Goal: Navigation & Orientation: Find specific page/section

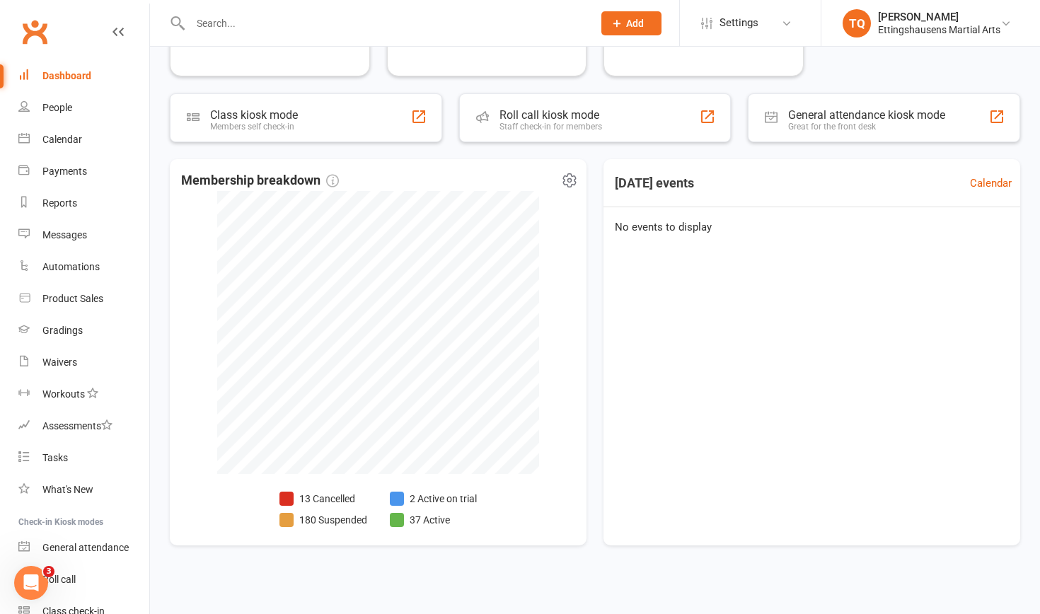
scroll to position [216, 0]
click at [317, 387] on li "13 Cancelled" at bounding box center [323, 500] width 88 height 16
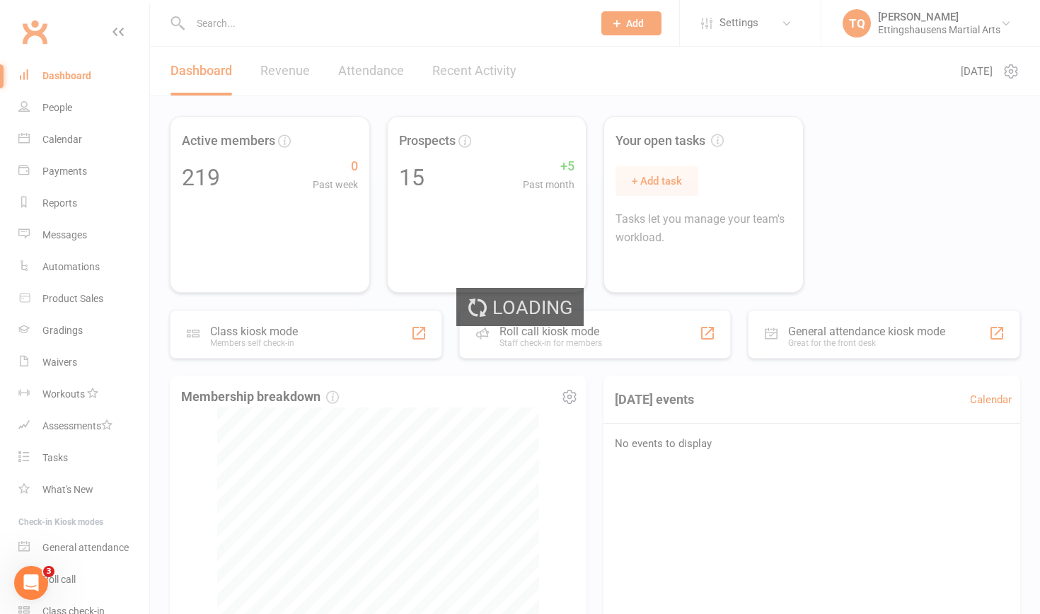
select select "no_trial"
select select "100"
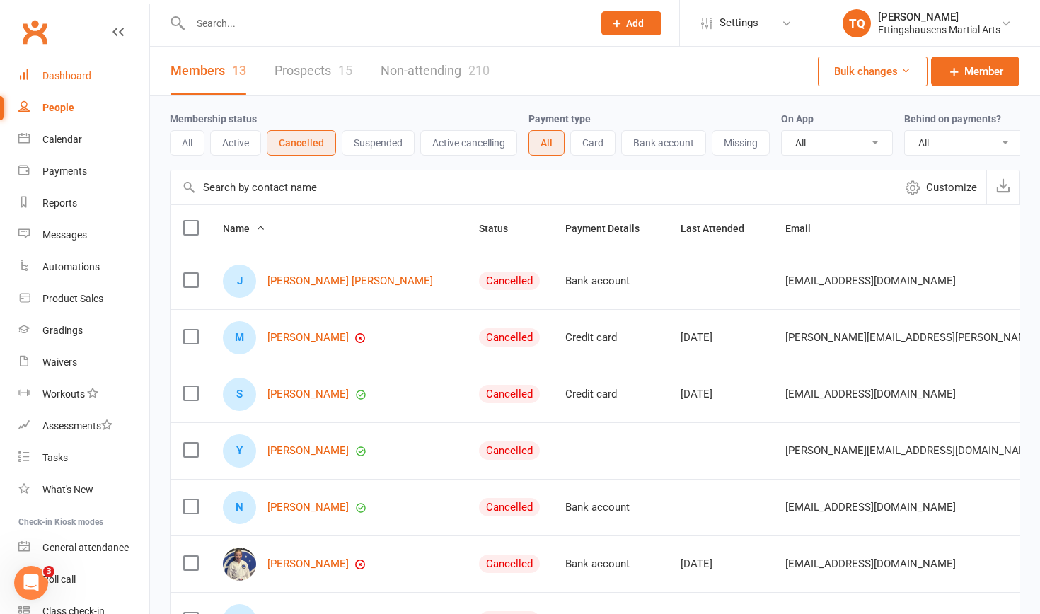
click at [61, 81] on link "Dashboard" at bounding box center [83, 76] width 131 height 32
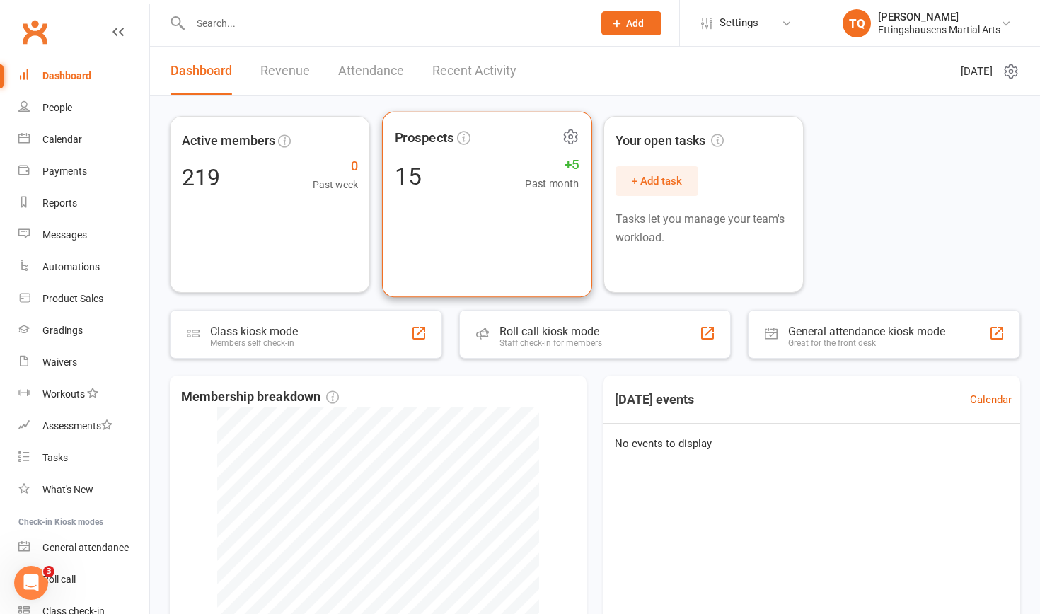
click at [480, 180] on div "15 +5 Past month" at bounding box center [486, 176] width 185 height 32
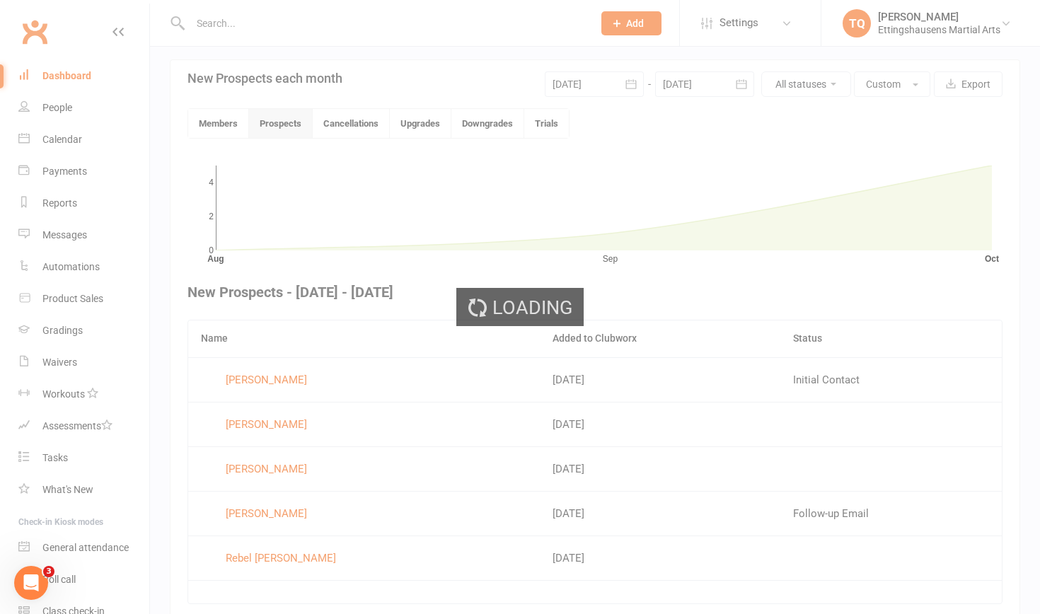
scroll to position [367, 0]
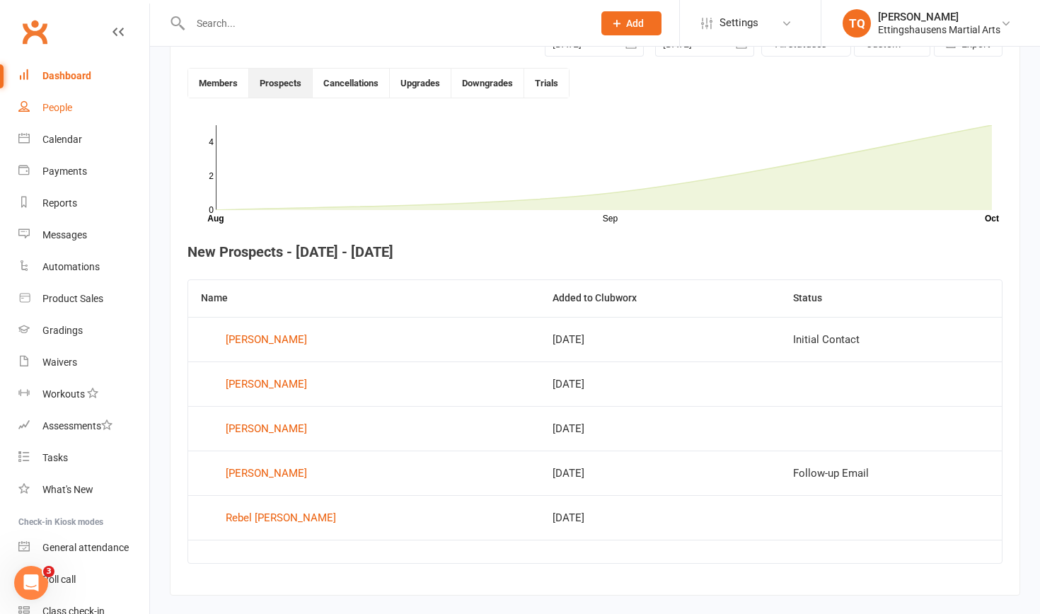
click at [65, 108] on div "People" at bounding box center [57, 107] width 30 height 11
select select "100"
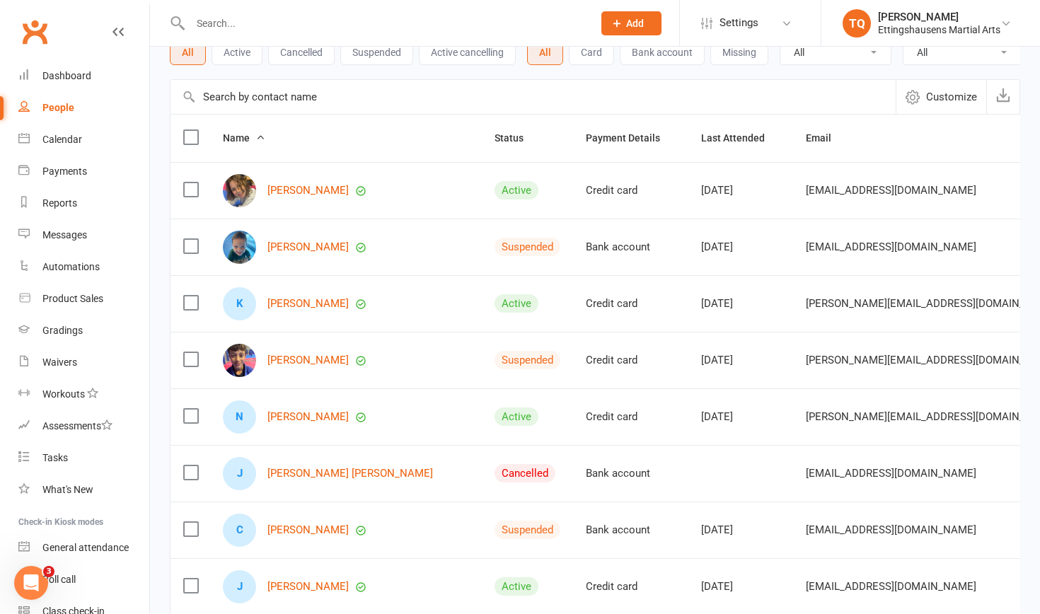
scroll to position [91, 0]
click at [299, 192] on link "Lucas Adam" at bounding box center [307, 190] width 81 height 12
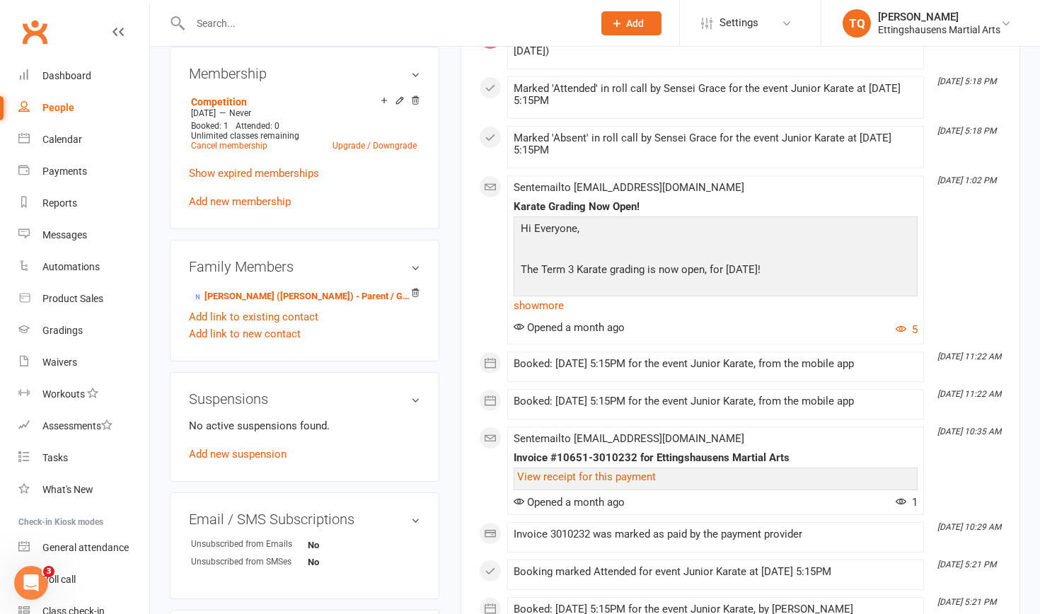
scroll to position [577, 0]
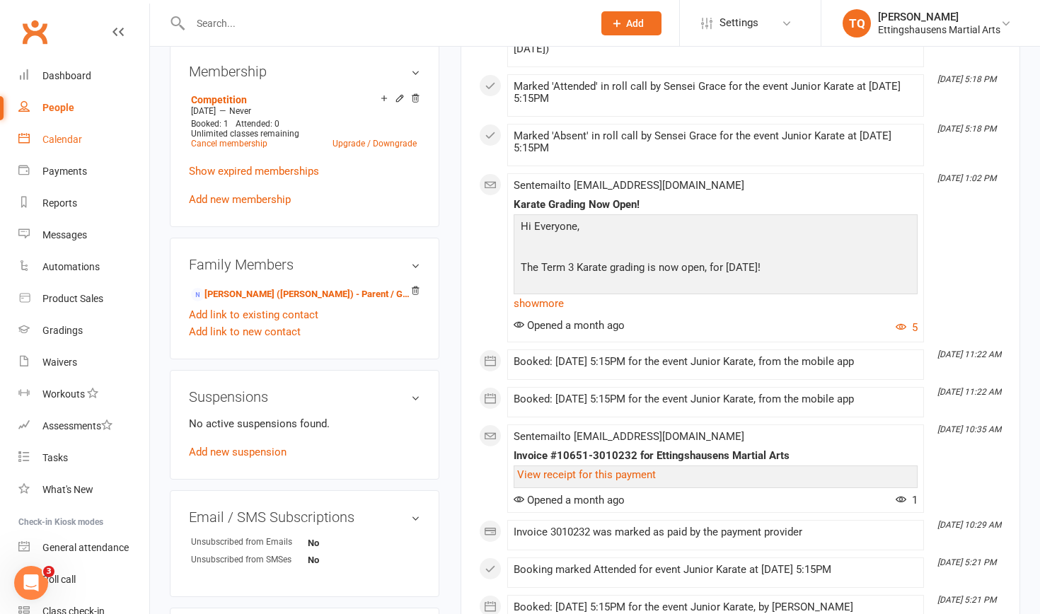
click at [60, 139] on div "Calendar" at bounding box center [62, 139] width 40 height 11
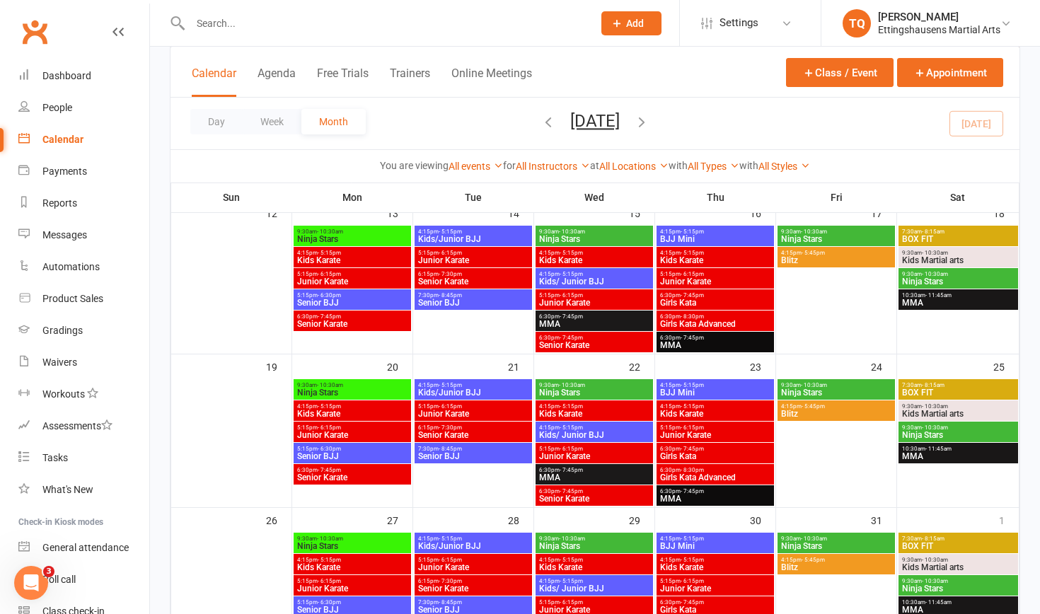
scroll to position [391, 0]
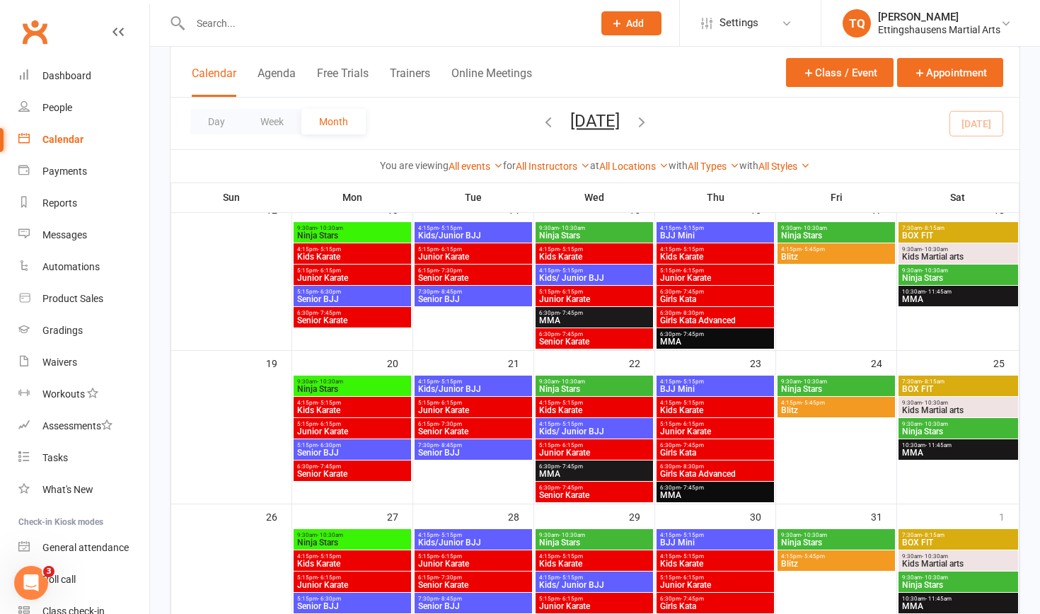
click at [355, 248] on span "4:15pm - 5:15pm" at bounding box center [352, 249] width 112 height 6
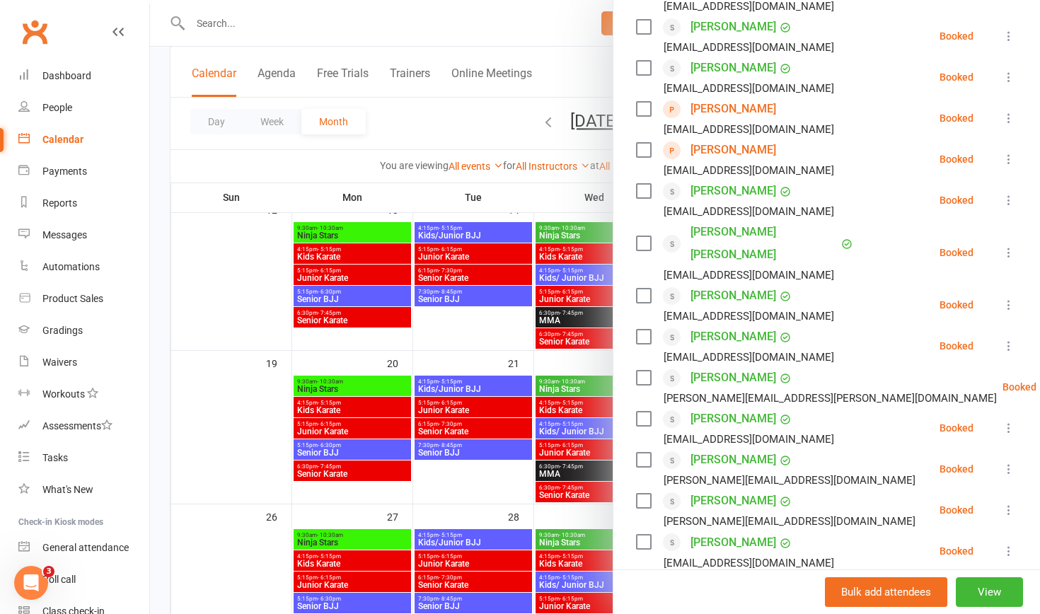
scroll to position [411, 0]
click at [345, 278] on div at bounding box center [595, 307] width 890 height 614
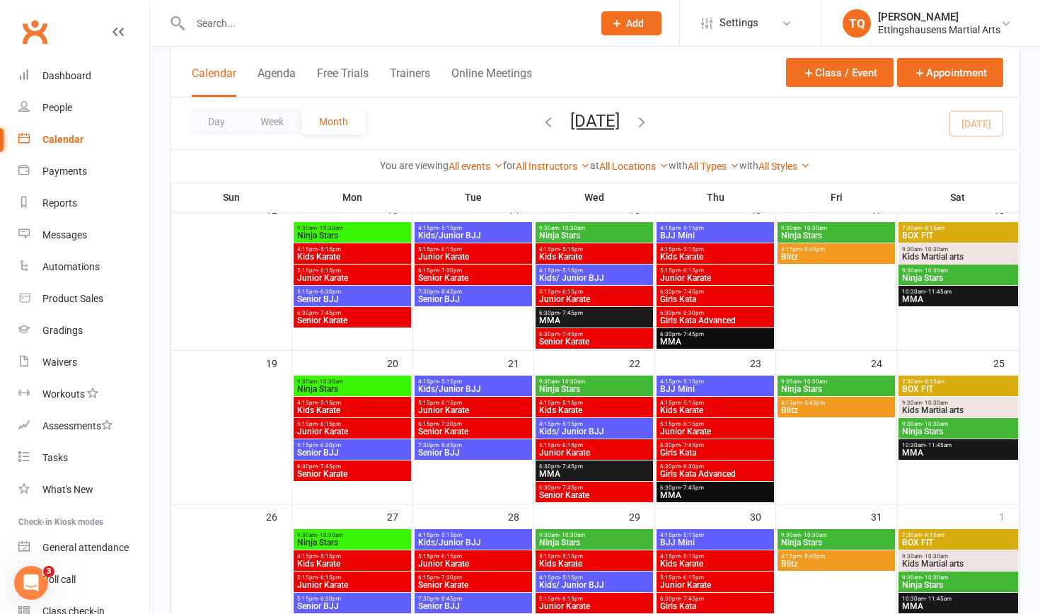
click at [345, 278] on span "Junior Karate" at bounding box center [352, 278] width 112 height 8
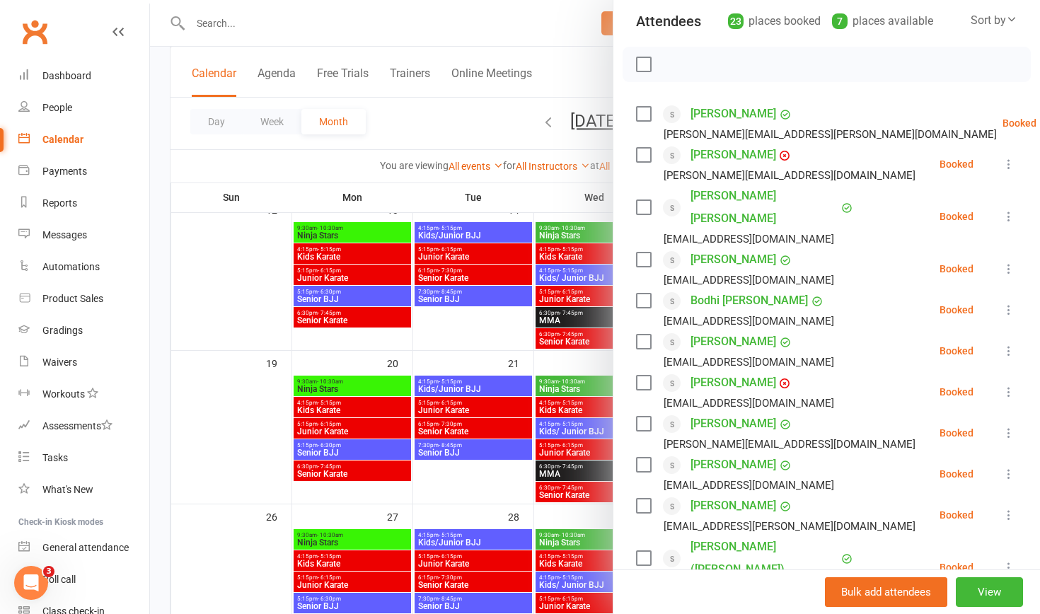
scroll to position [156, 0]
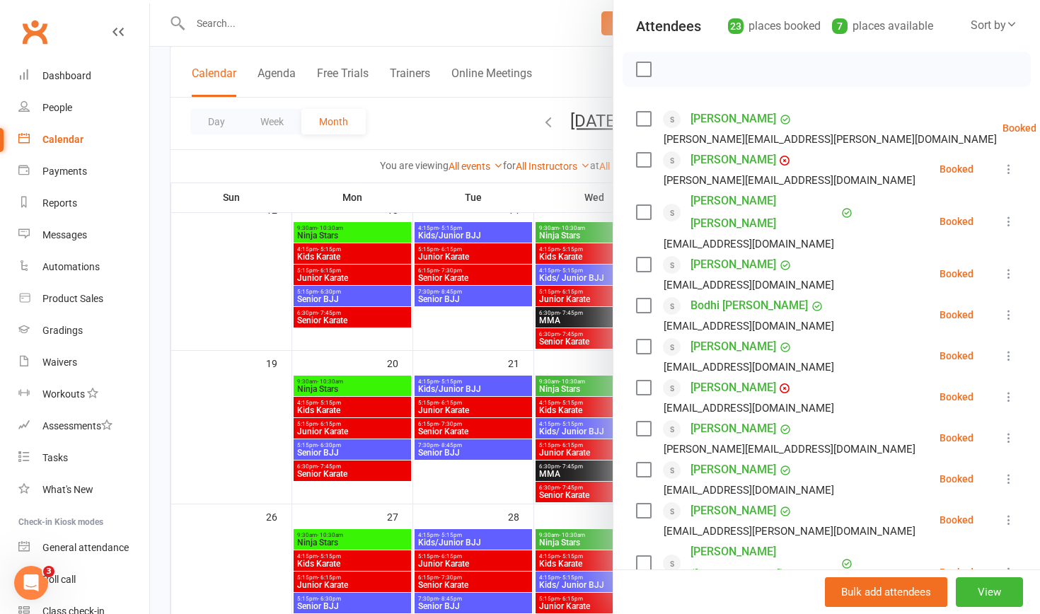
click at [565, 161] on link "[PERSON_NAME]" at bounding box center [734, 160] width 86 height 23
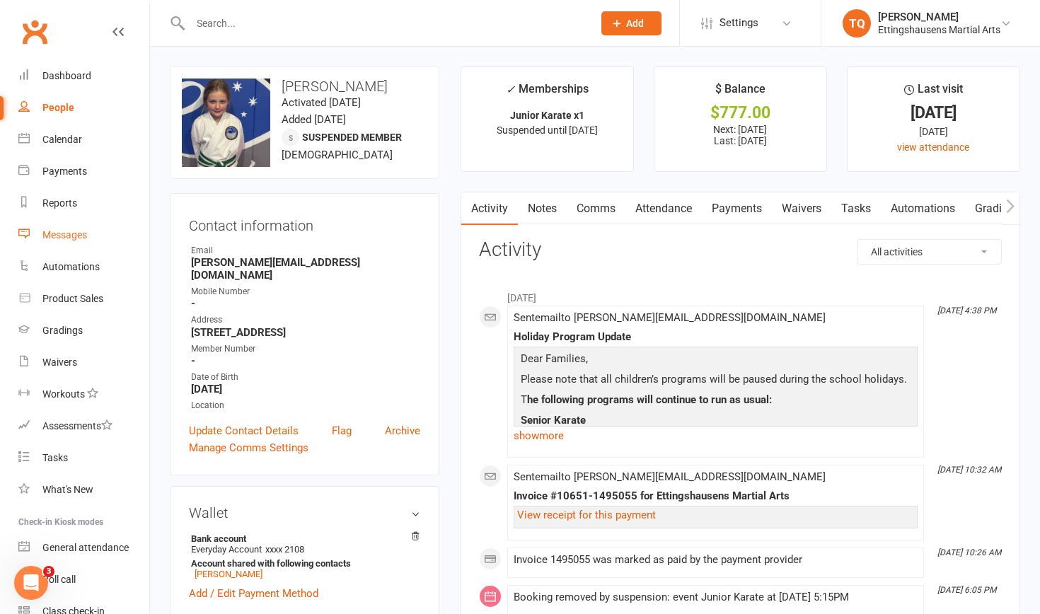
click at [63, 235] on div "Messages" at bounding box center [64, 234] width 45 height 11
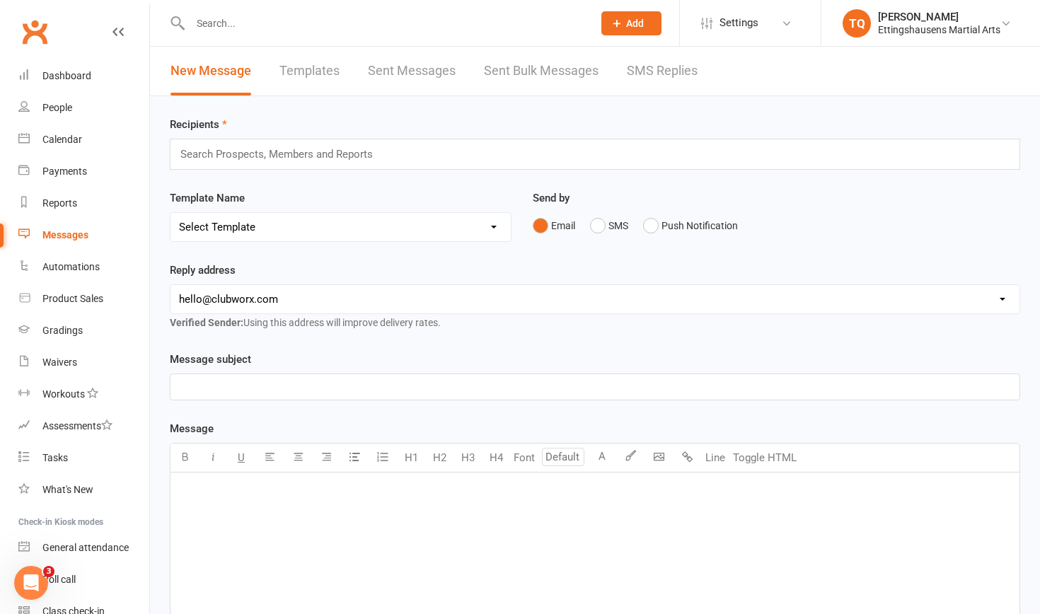
click at [565, 73] on link "SMS Replies" at bounding box center [662, 71] width 71 height 49
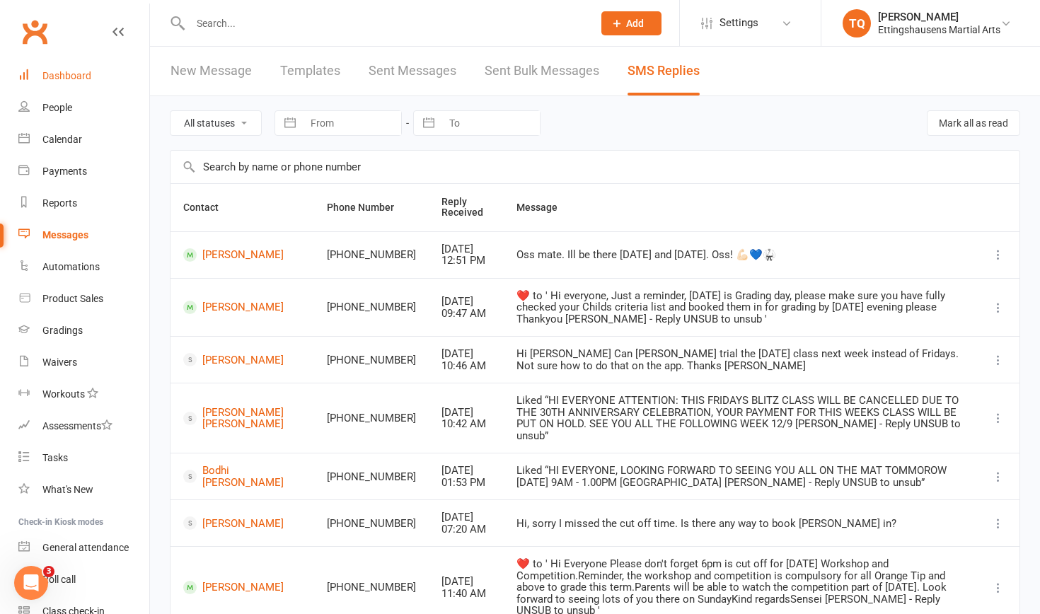
click at [69, 76] on div "Dashboard" at bounding box center [66, 75] width 49 height 11
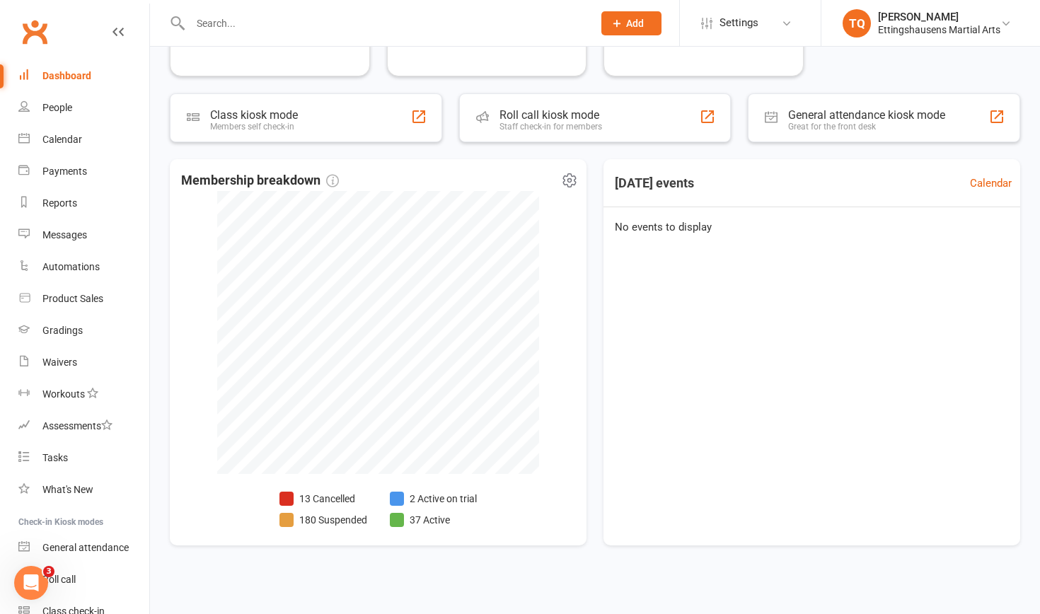
scroll to position [216, 0]
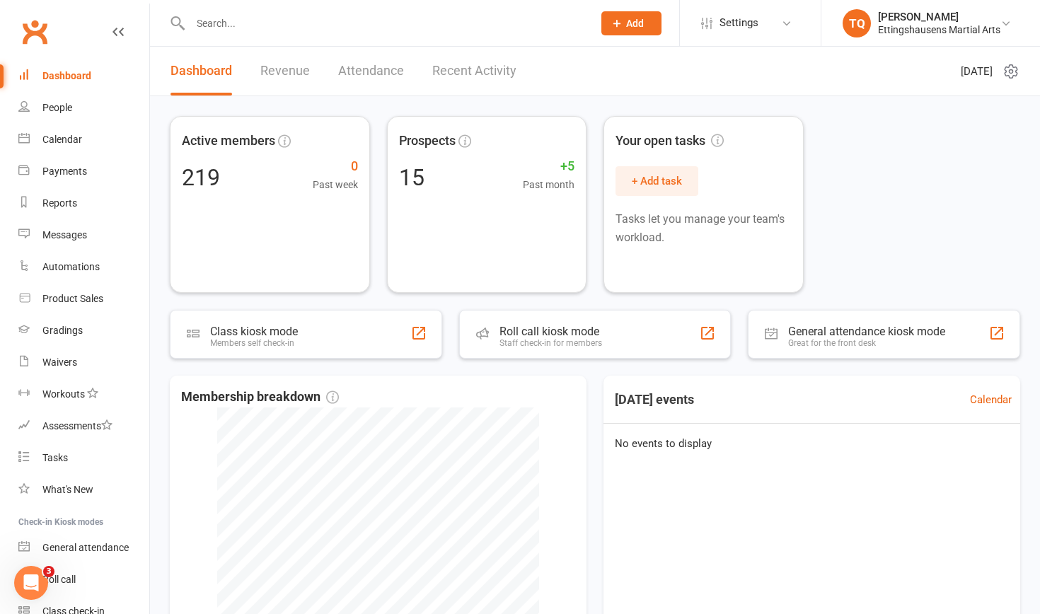
click at [217, 21] on input "text" at bounding box center [384, 23] width 397 height 20
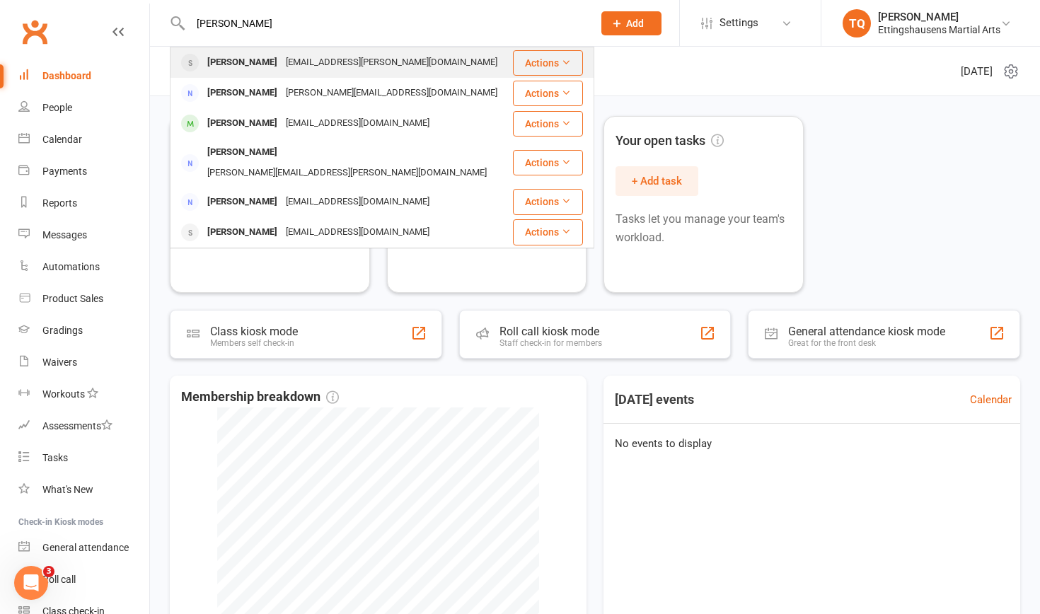
type input "[PERSON_NAME]"
click at [241, 64] on div "[PERSON_NAME]" at bounding box center [242, 62] width 79 height 21
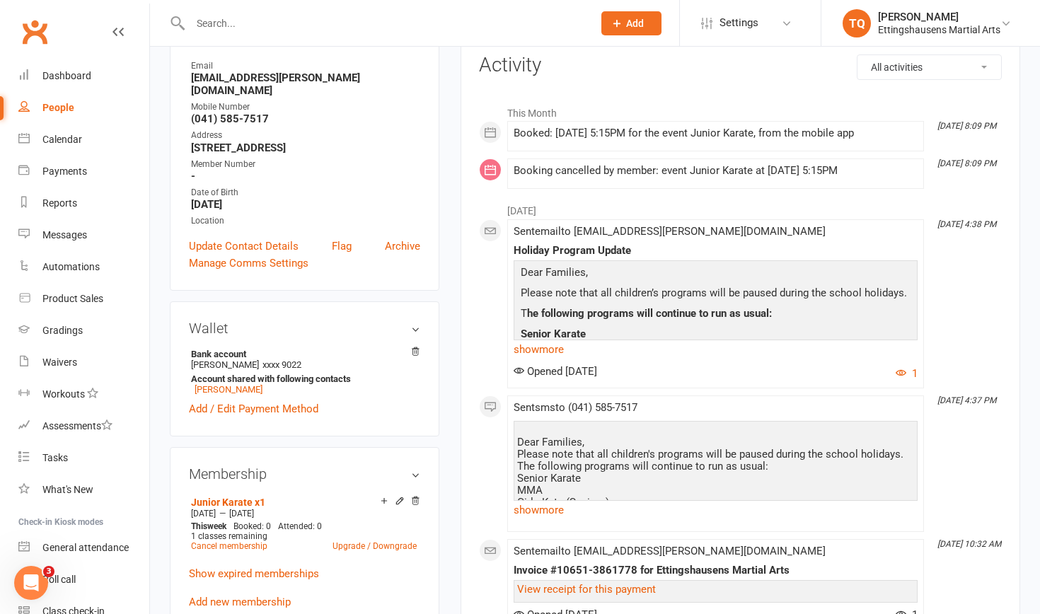
scroll to position [183, 0]
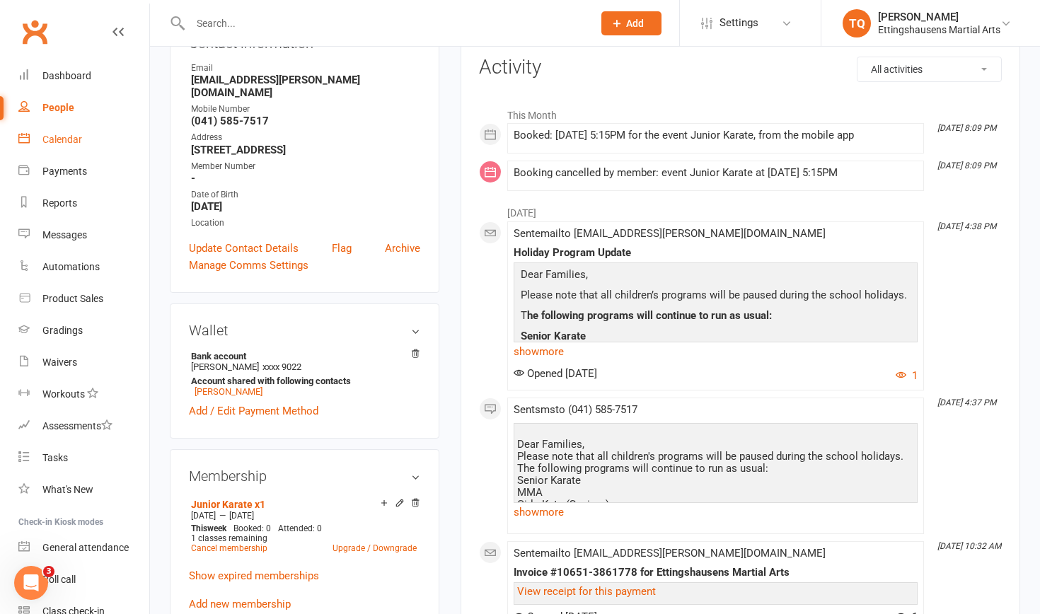
click at [64, 139] on div "Calendar" at bounding box center [62, 139] width 40 height 11
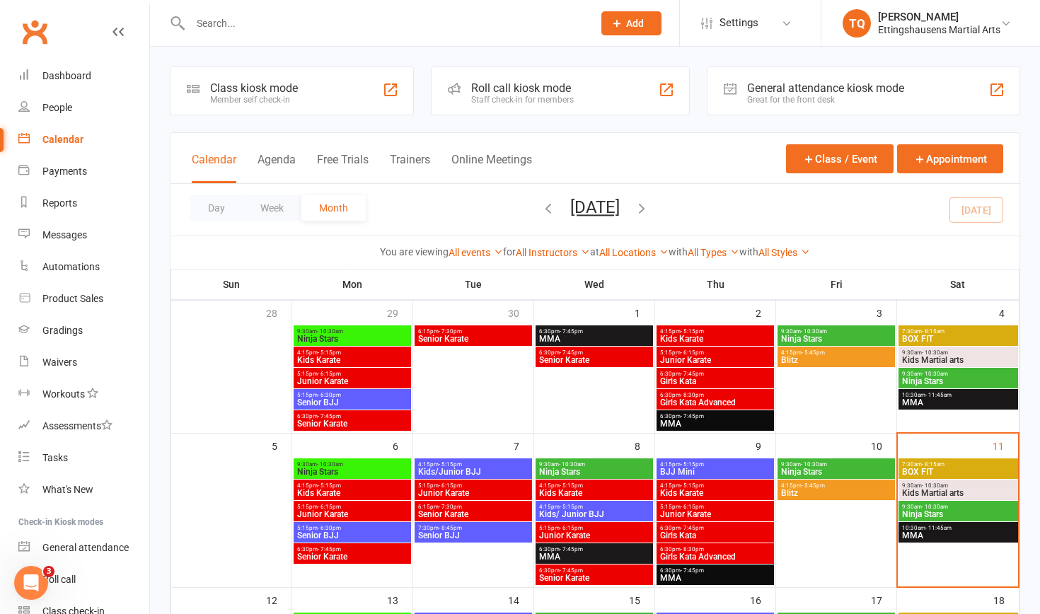
click at [320, 375] on span "- 6:15pm" at bounding box center [329, 374] width 23 height 6
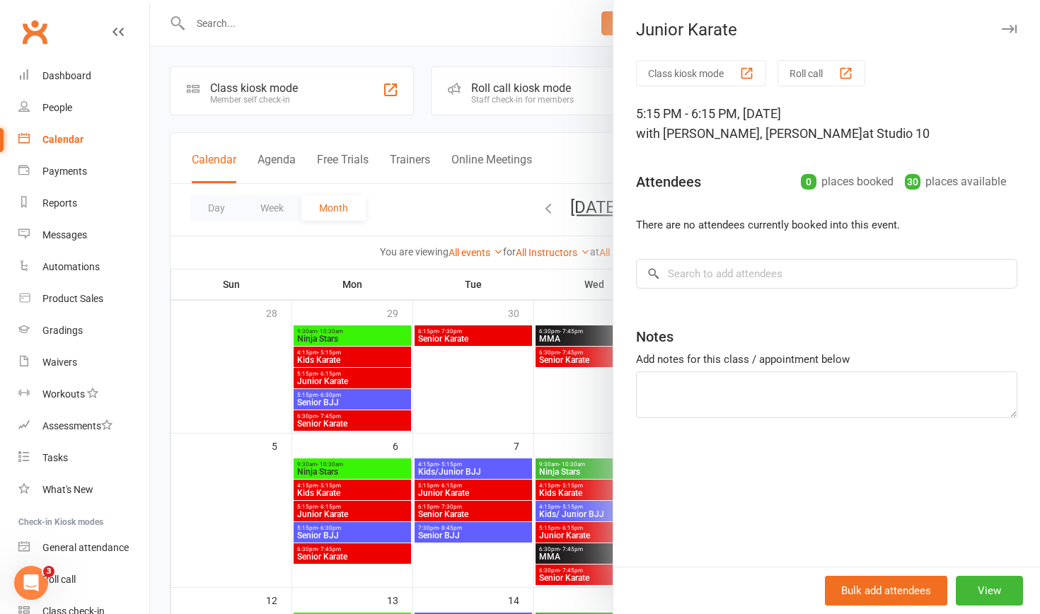
click at [338, 387] on div at bounding box center [595, 307] width 890 height 614
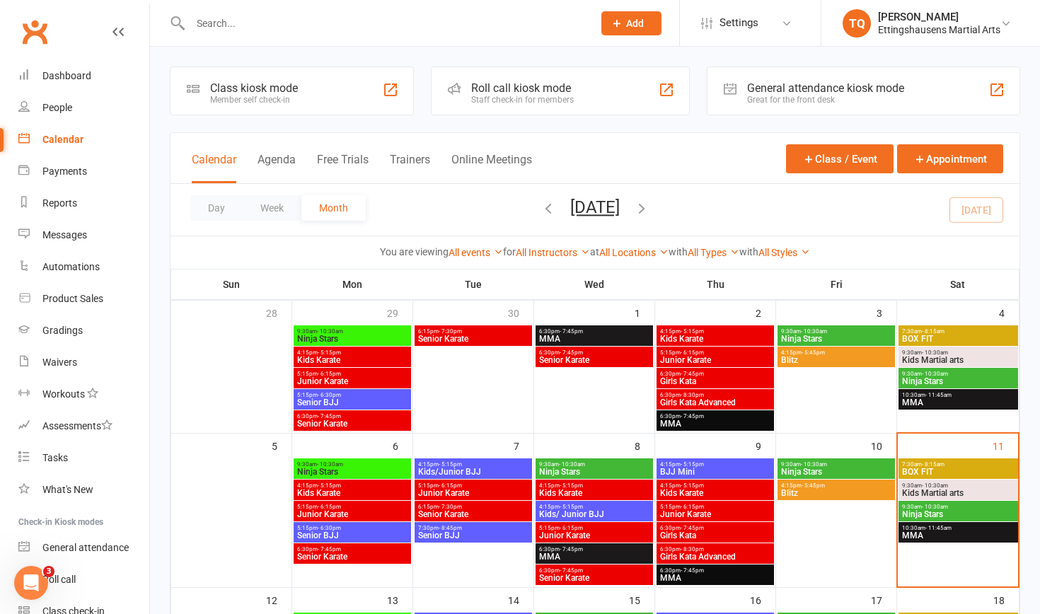
click at [338, 387] on span "- 6:15pm" at bounding box center [329, 507] width 23 height 6
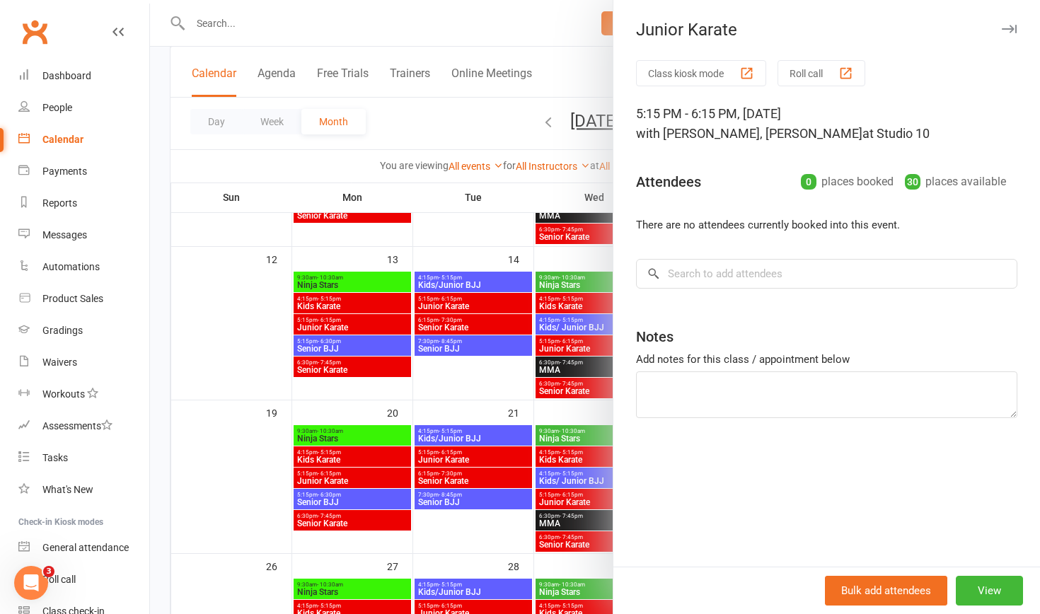
scroll to position [347, 0]
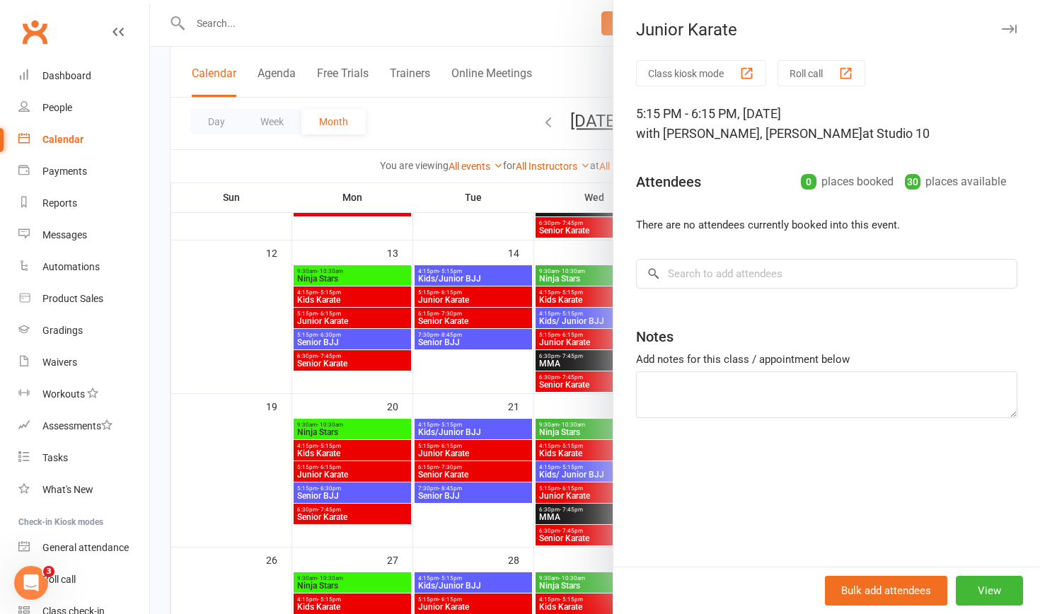
click at [334, 319] on div at bounding box center [595, 307] width 890 height 614
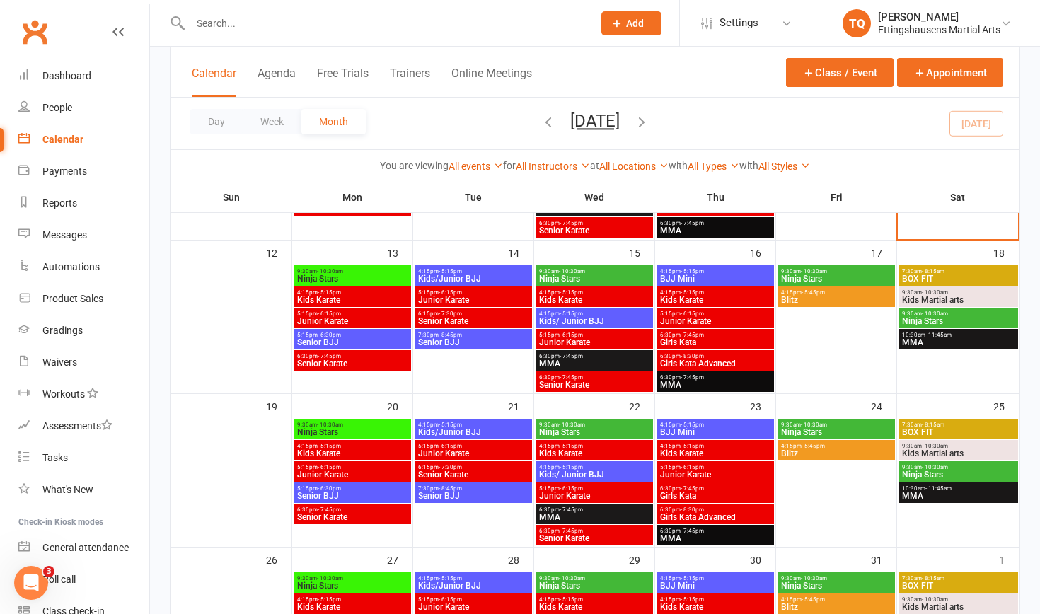
click at [334, 319] on span "Junior Karate" at bounding box center [352, 321] width 112 height 8
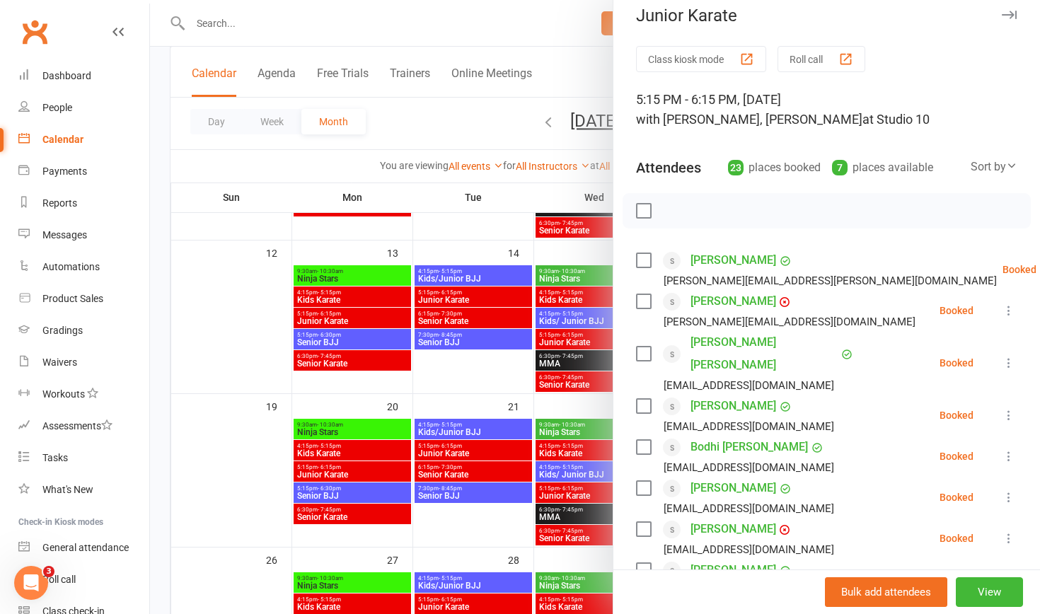
scroll to position [13, 0]
